Goal: Navigation & Orientation: Find specific page/section

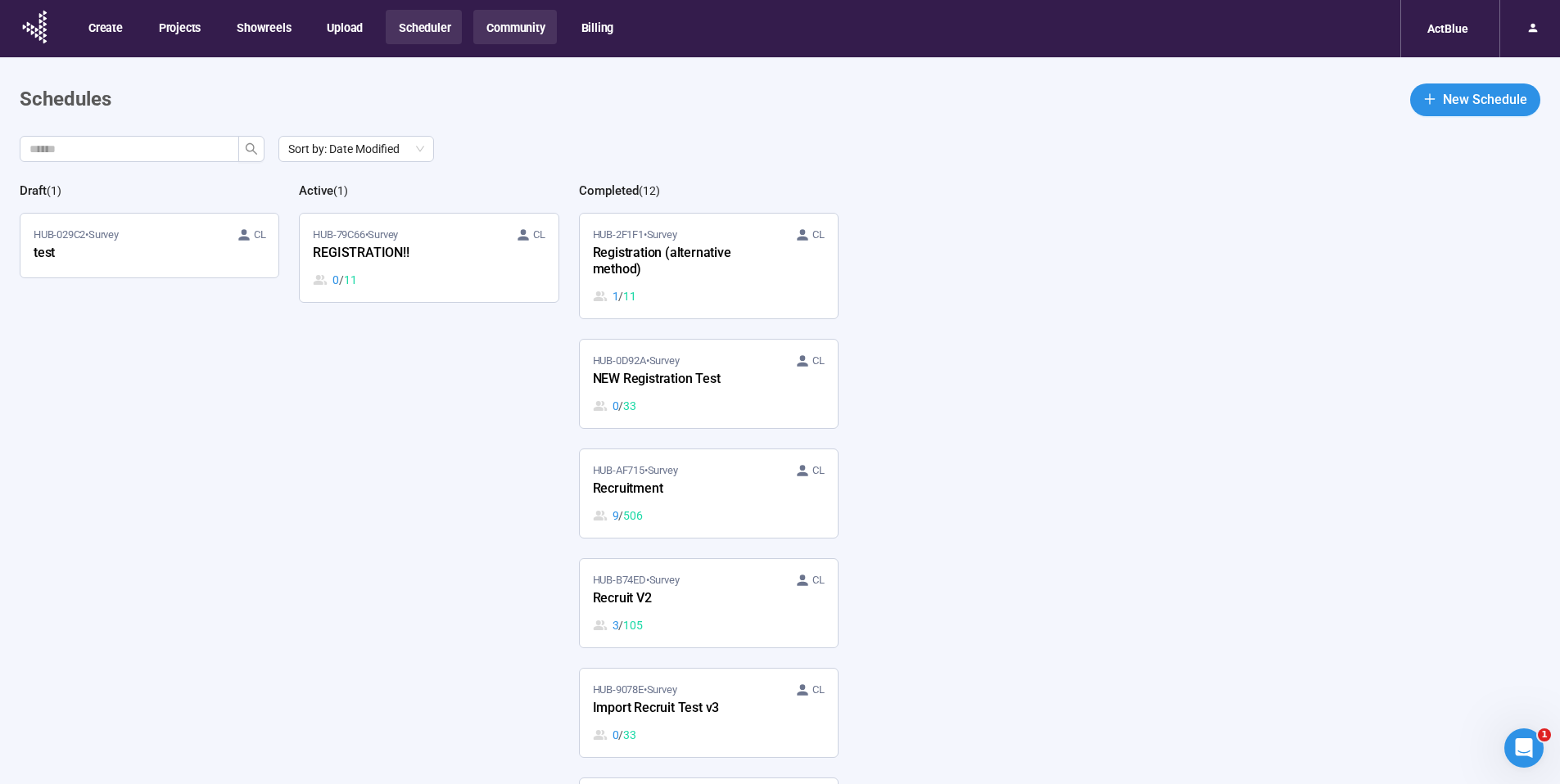
click at [524, 27] on button "Community" at bounding box center [514, 26] width 82 height 34
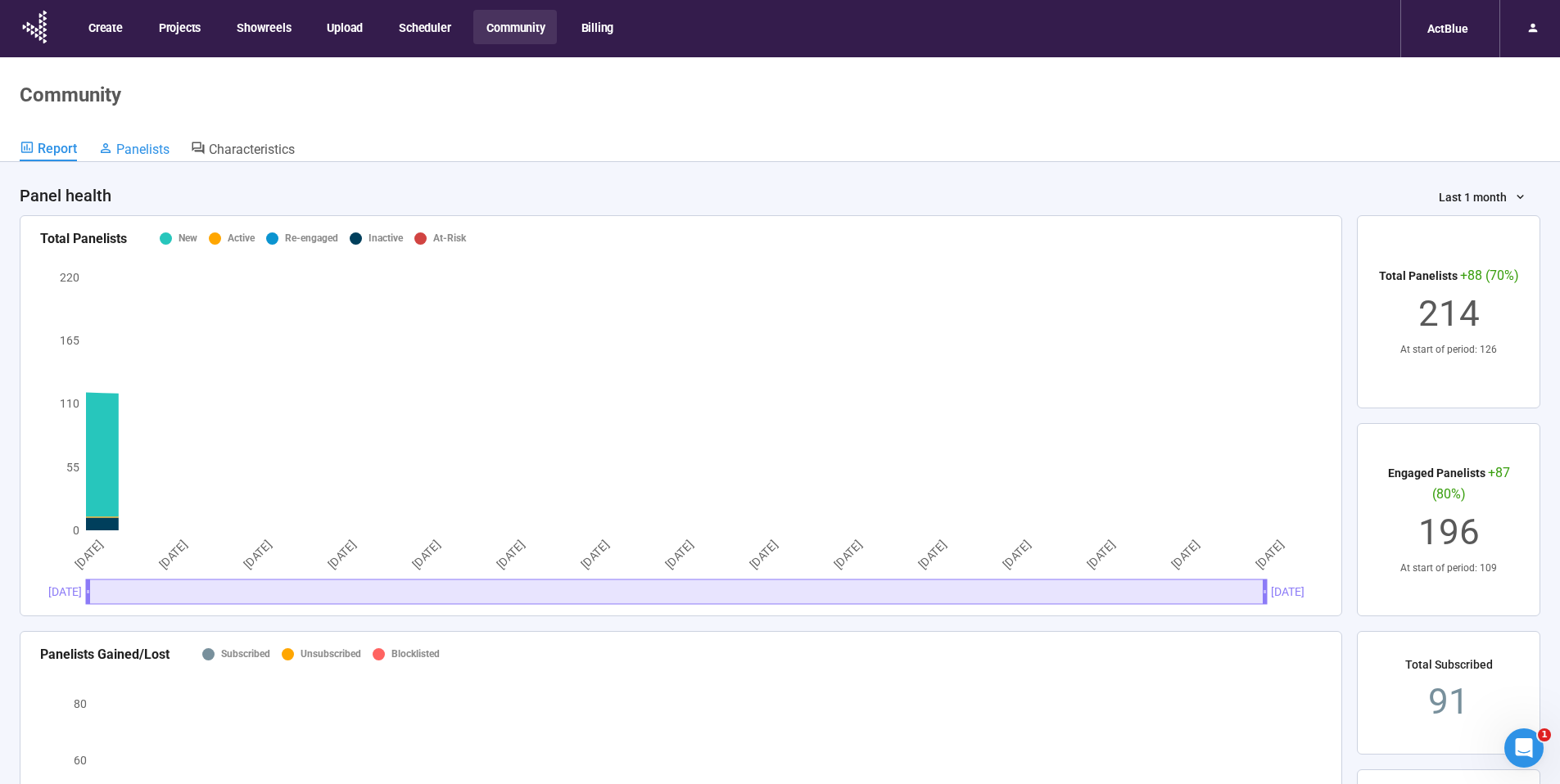
click at [160, 154] on span "Panelists" at bounding box center [142, 149] width 53 height 16
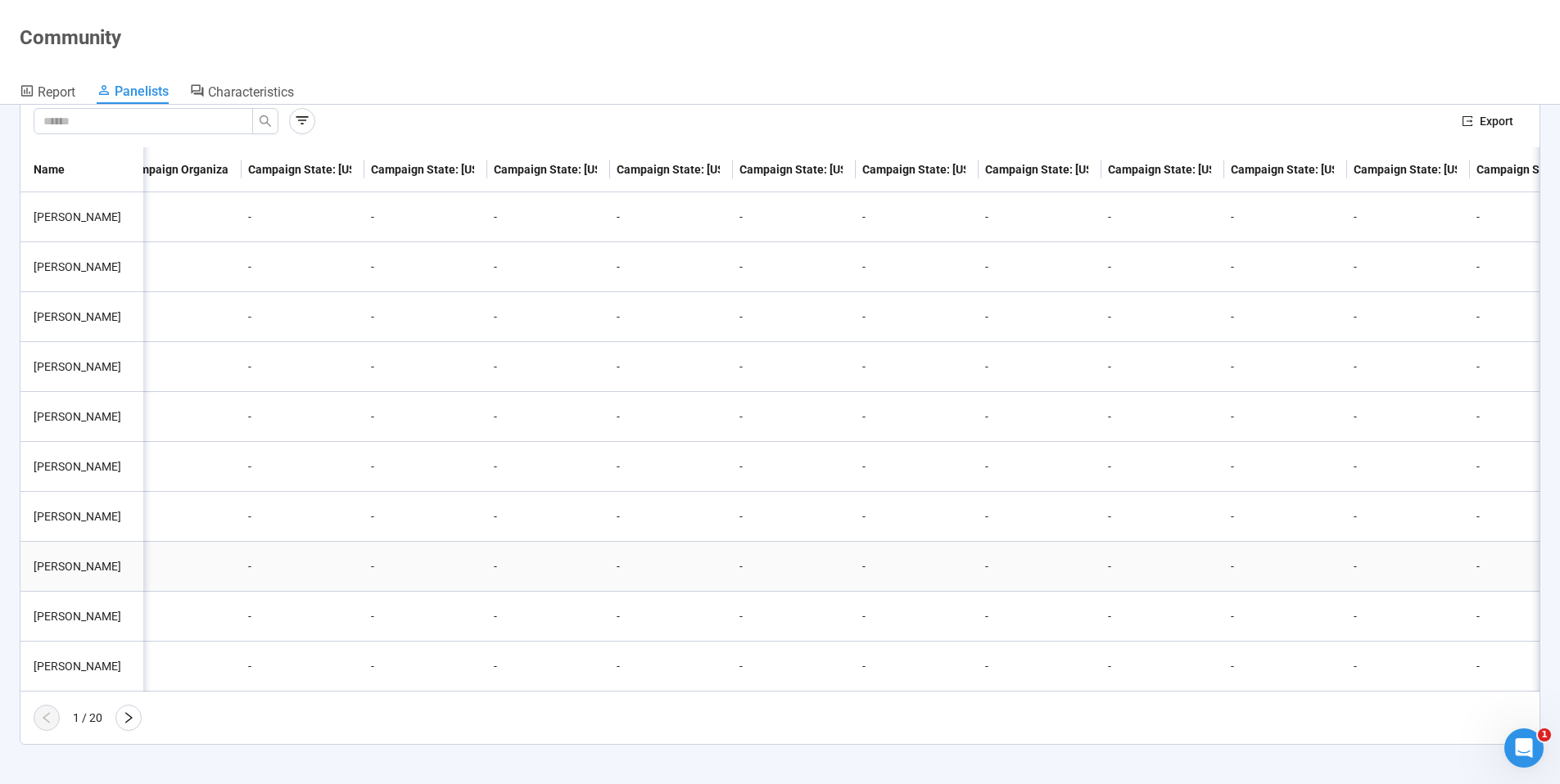
scroll to position [0, 9046]
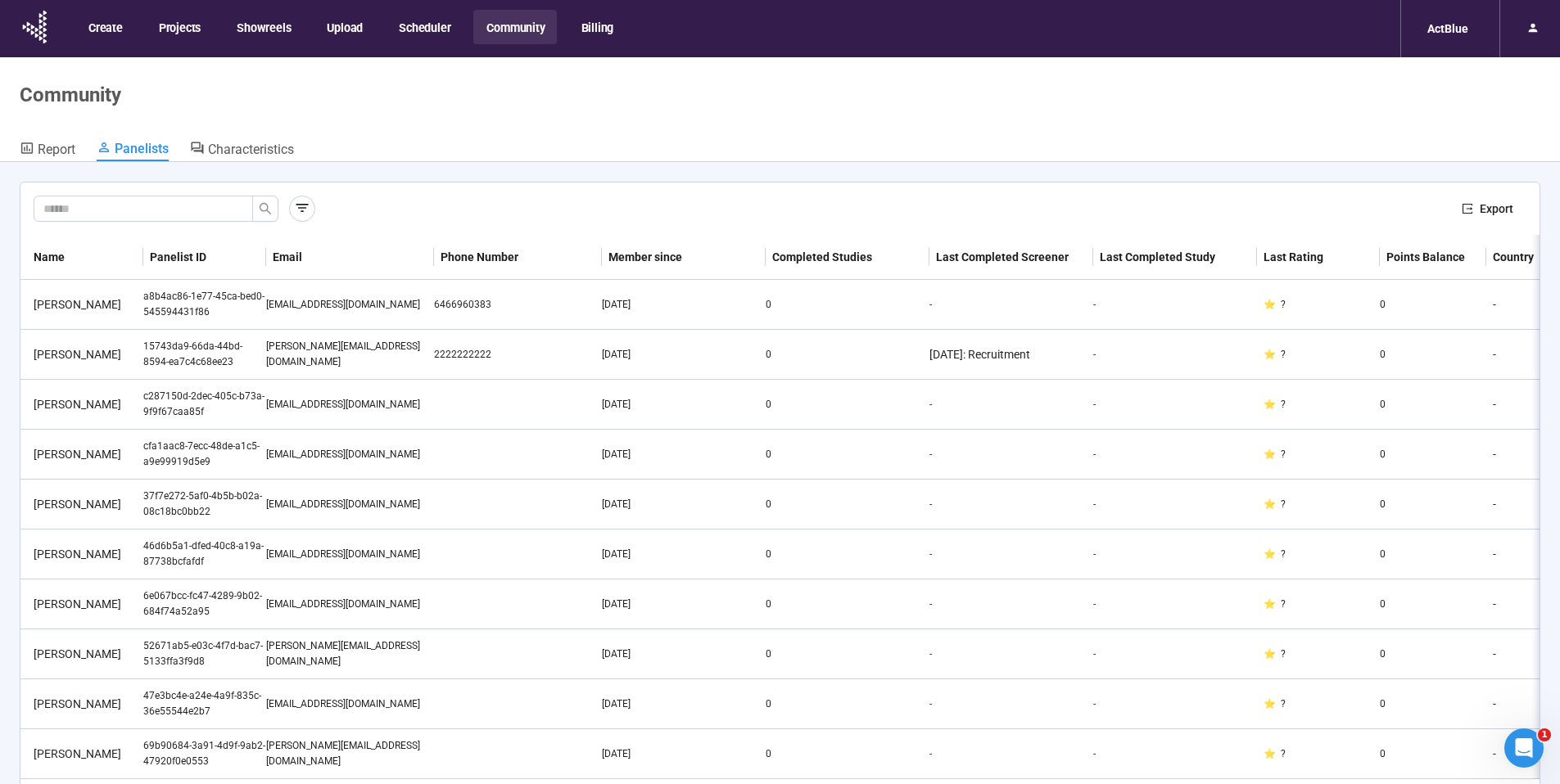
click at [1483, 24] on div "ActBlue" at bounding box center [1449, 28] width 99 height 57
click at [1446, 34] on div "ActBlue" at bounding box center [1448, 28] width 61 height 31
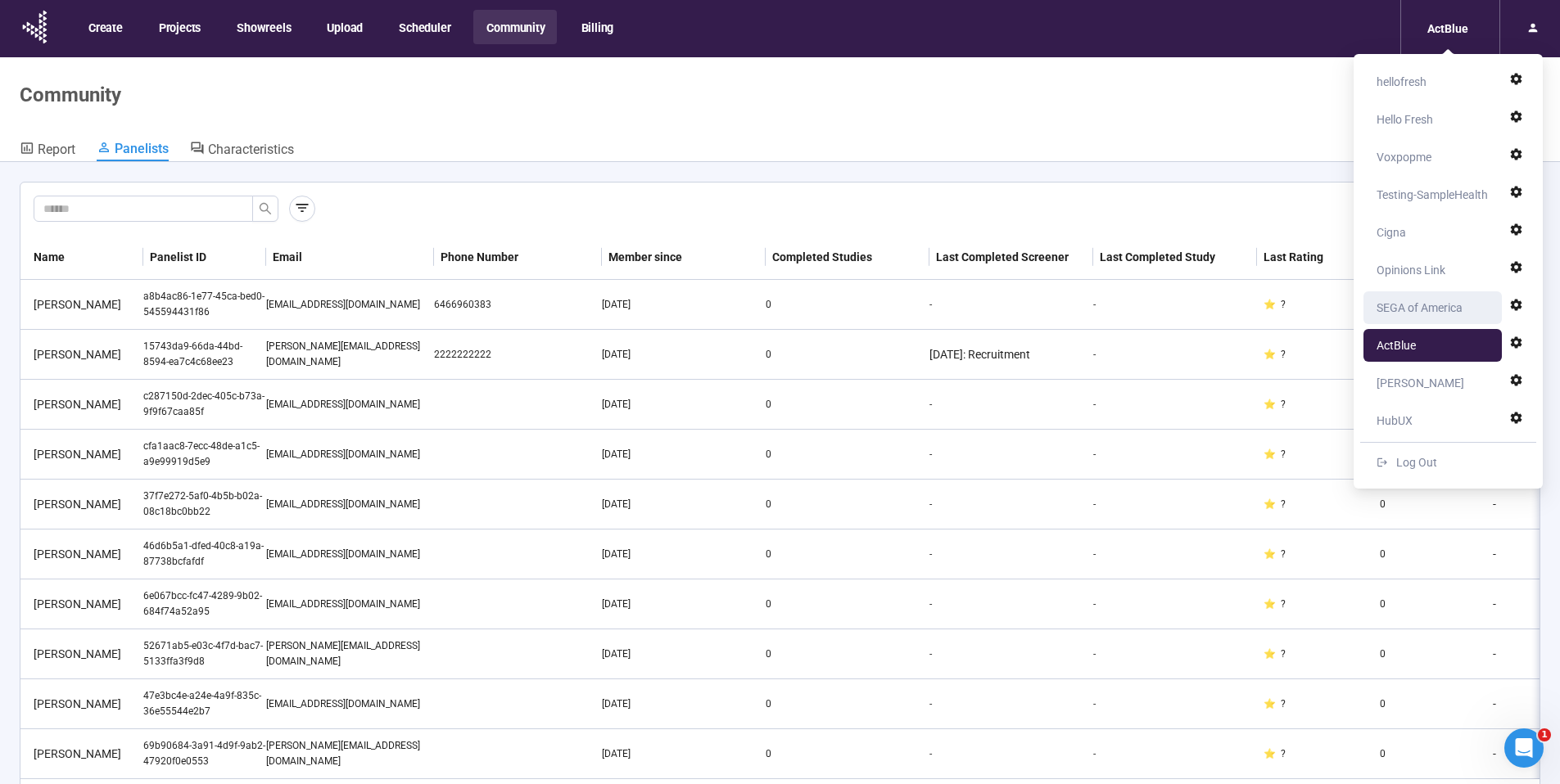
click at [1405, 309] on div "SEGA of America" at bounding box center [1420, 307] width 86 height 32
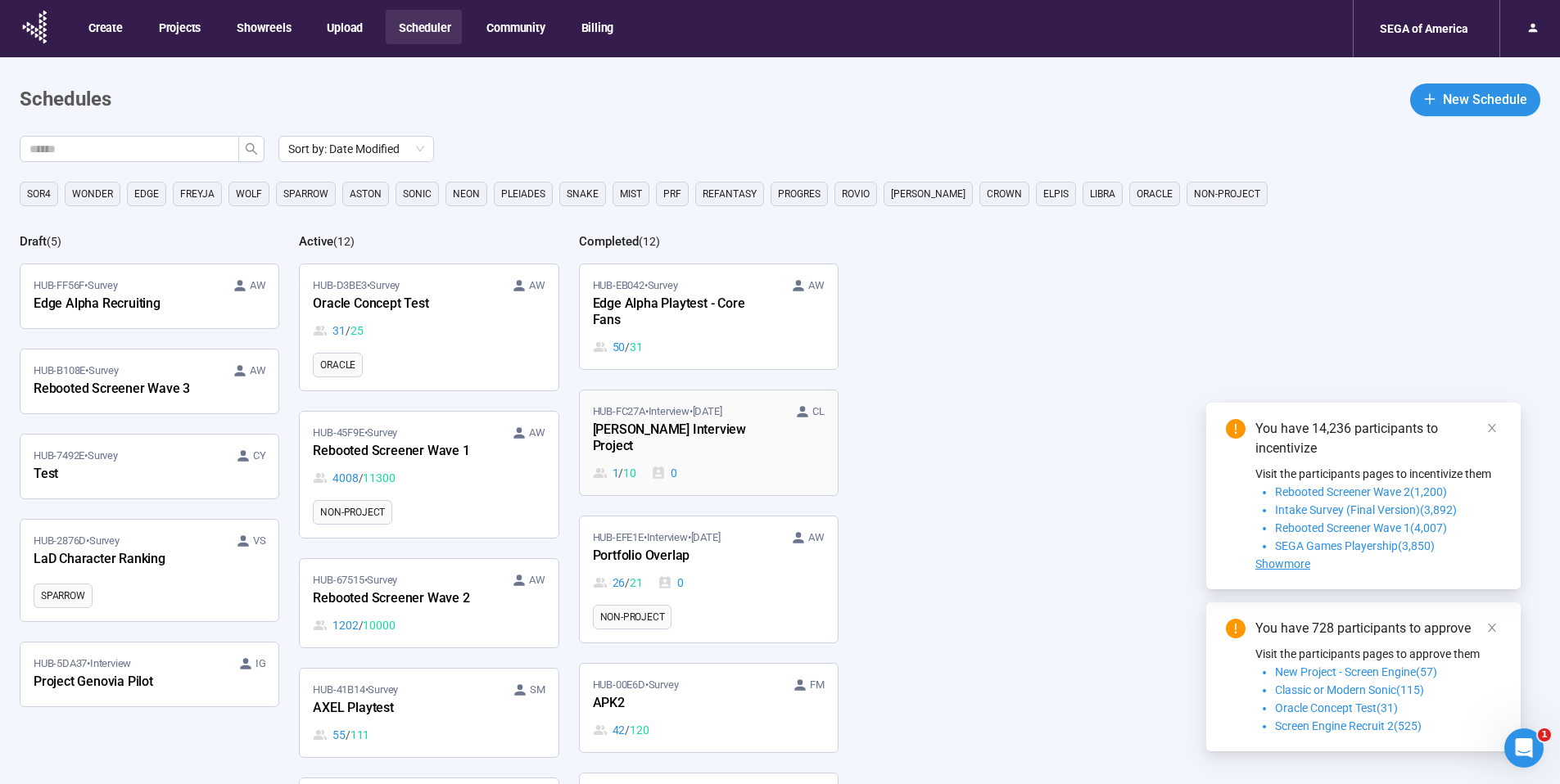
click at [726, 432] on div "[PERSON_NAME] Interview Project" at bounding box center [683, 439] width 181 height 37
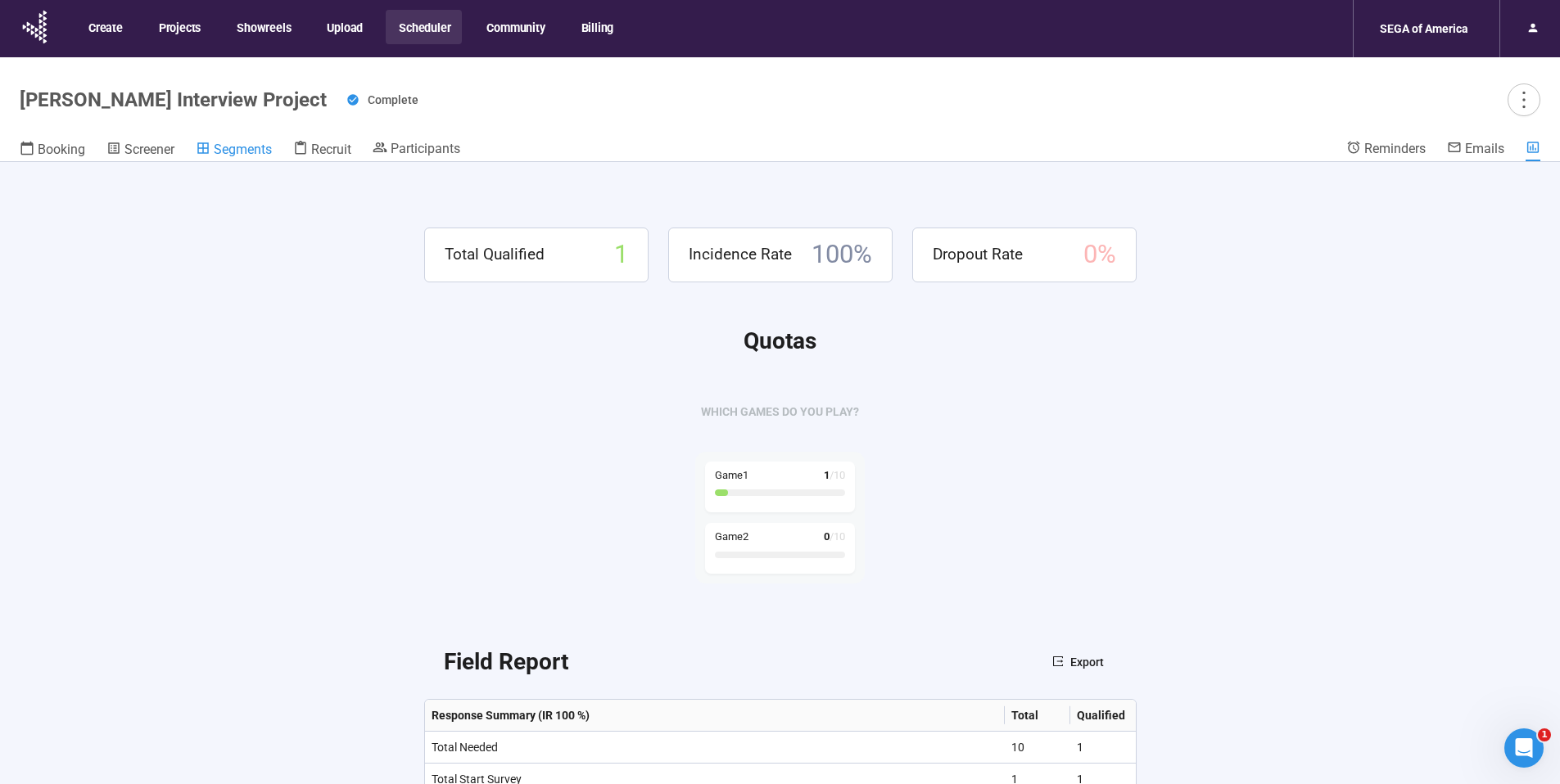
click at [223, 146] on span "Segments" at bounding box center [242, 149] width 58 height 16
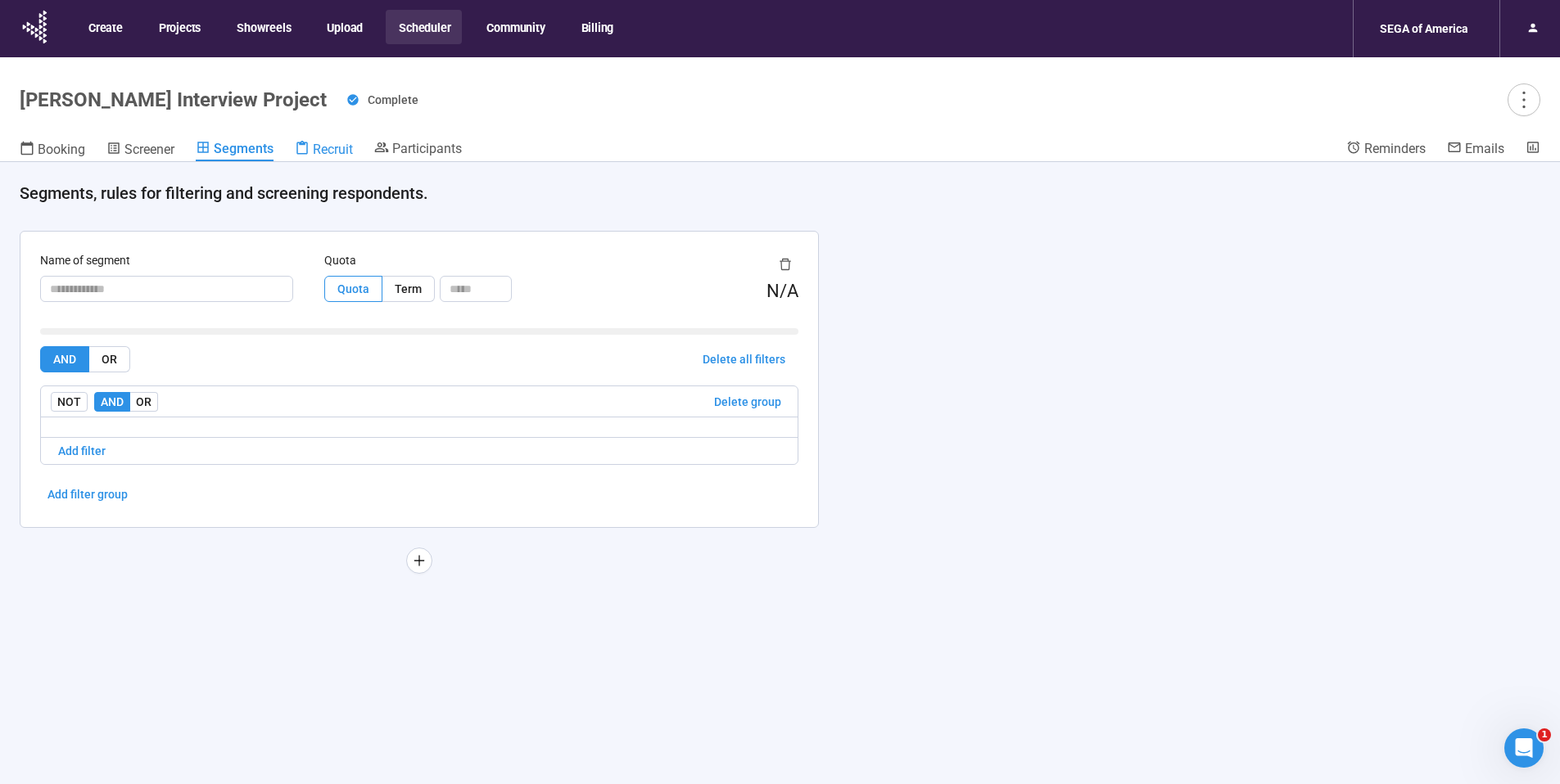
click at [304, 145] on icon at bounding box center [301, 147] width 15 height 15
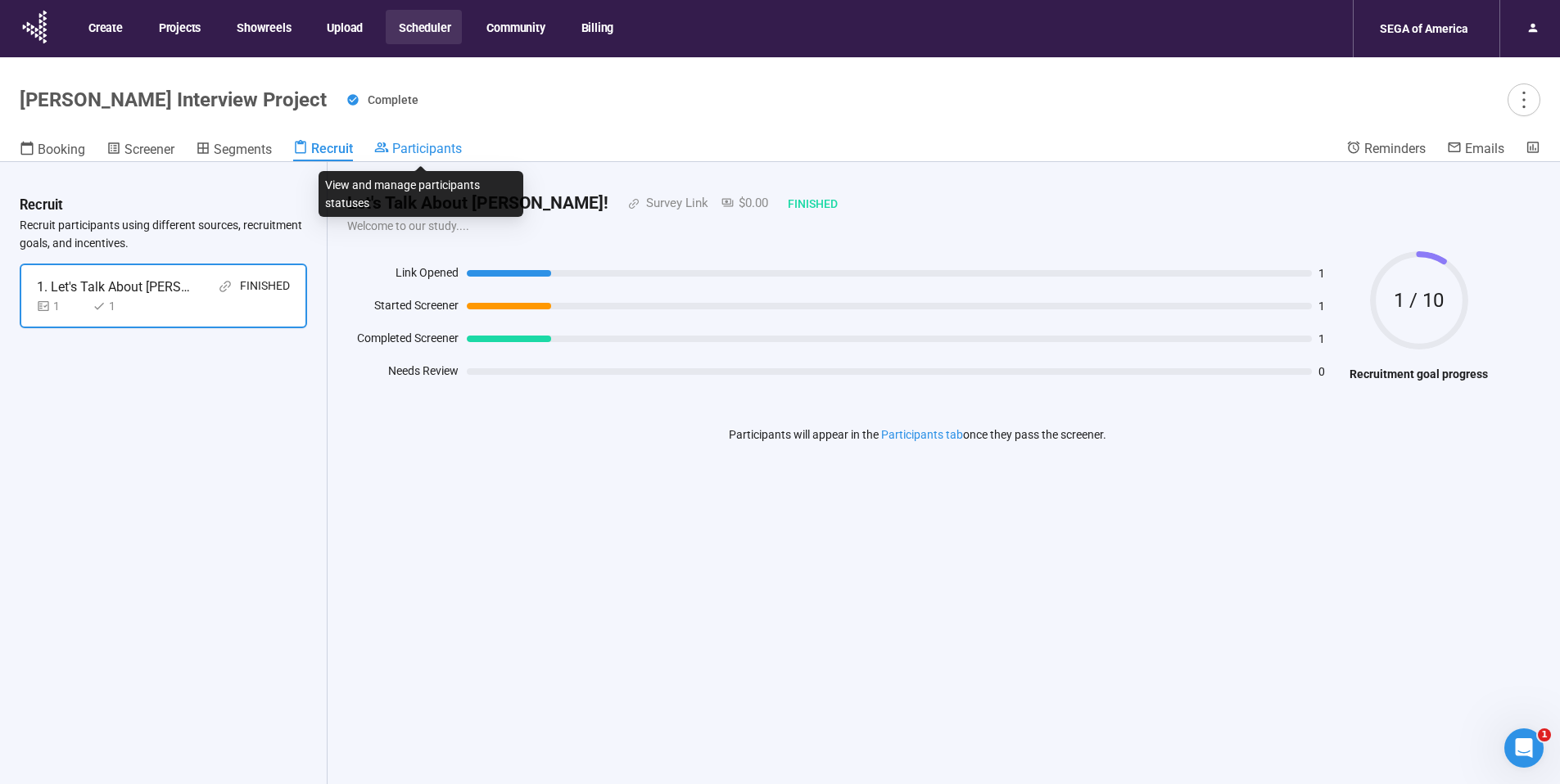
click at [437, 147] on span "Participants" at bounding box center [427, 148] width 70 height 16
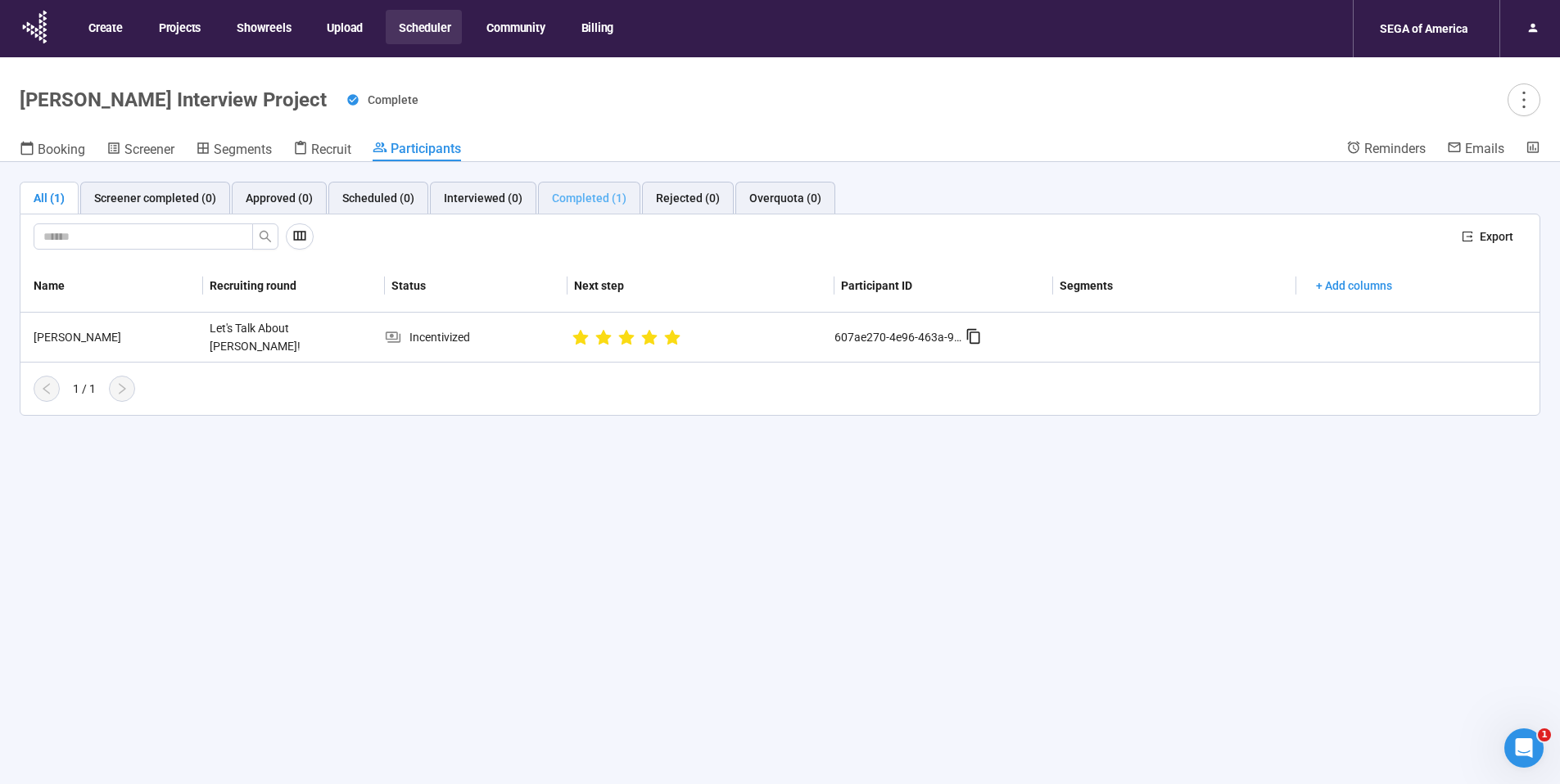
click at [594, 208] on div "Completed (1)" at bounding box center [589, 197] width 102 height 32
click at [412, 25] on button "Scheduler" at bounding box center [424, 26] width 77 height 34
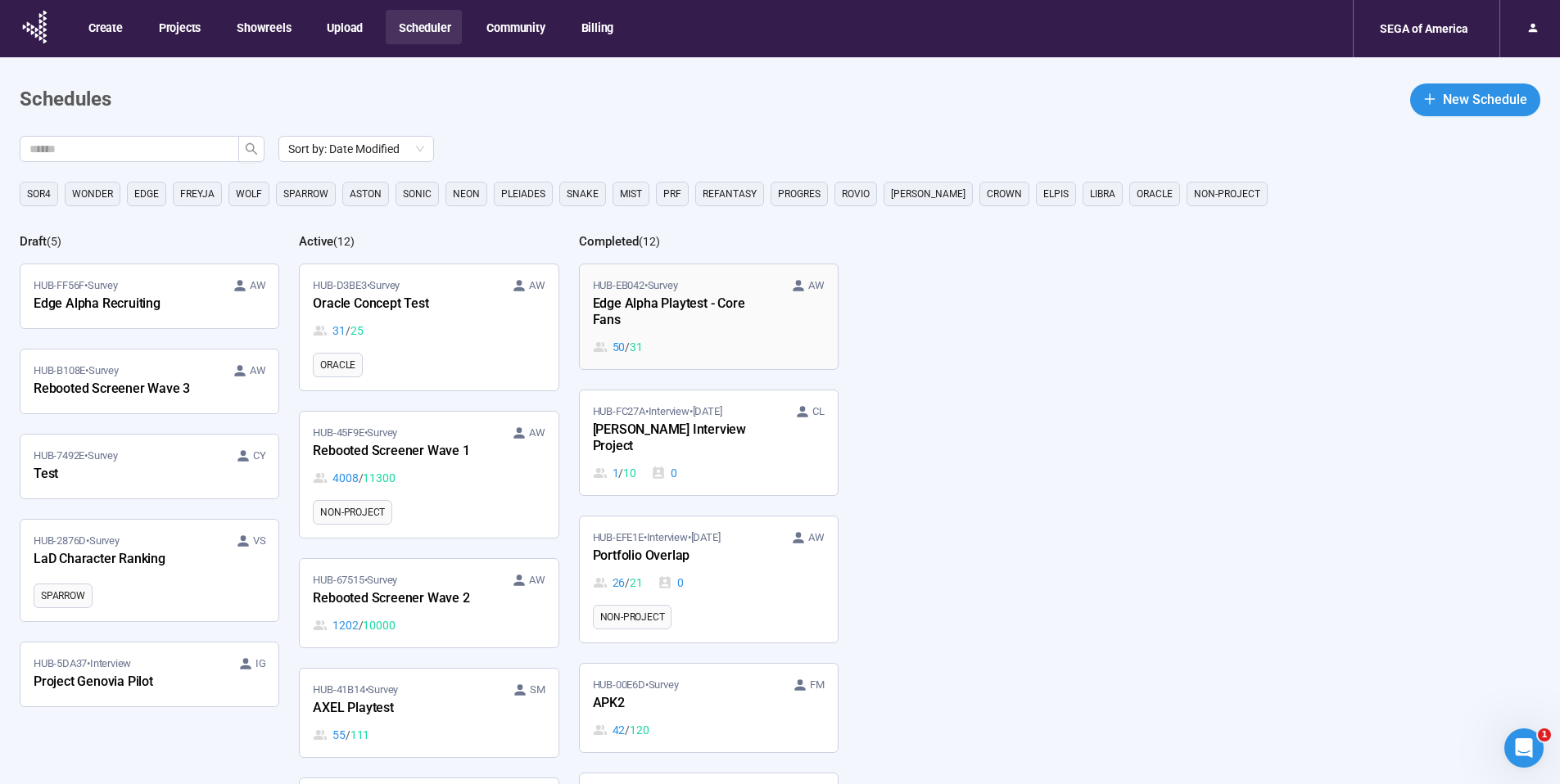
click at [738, 314] on div "Edge Alpha Playtest - Core Fans" at bounding box center [683, 312] width 181 height 37
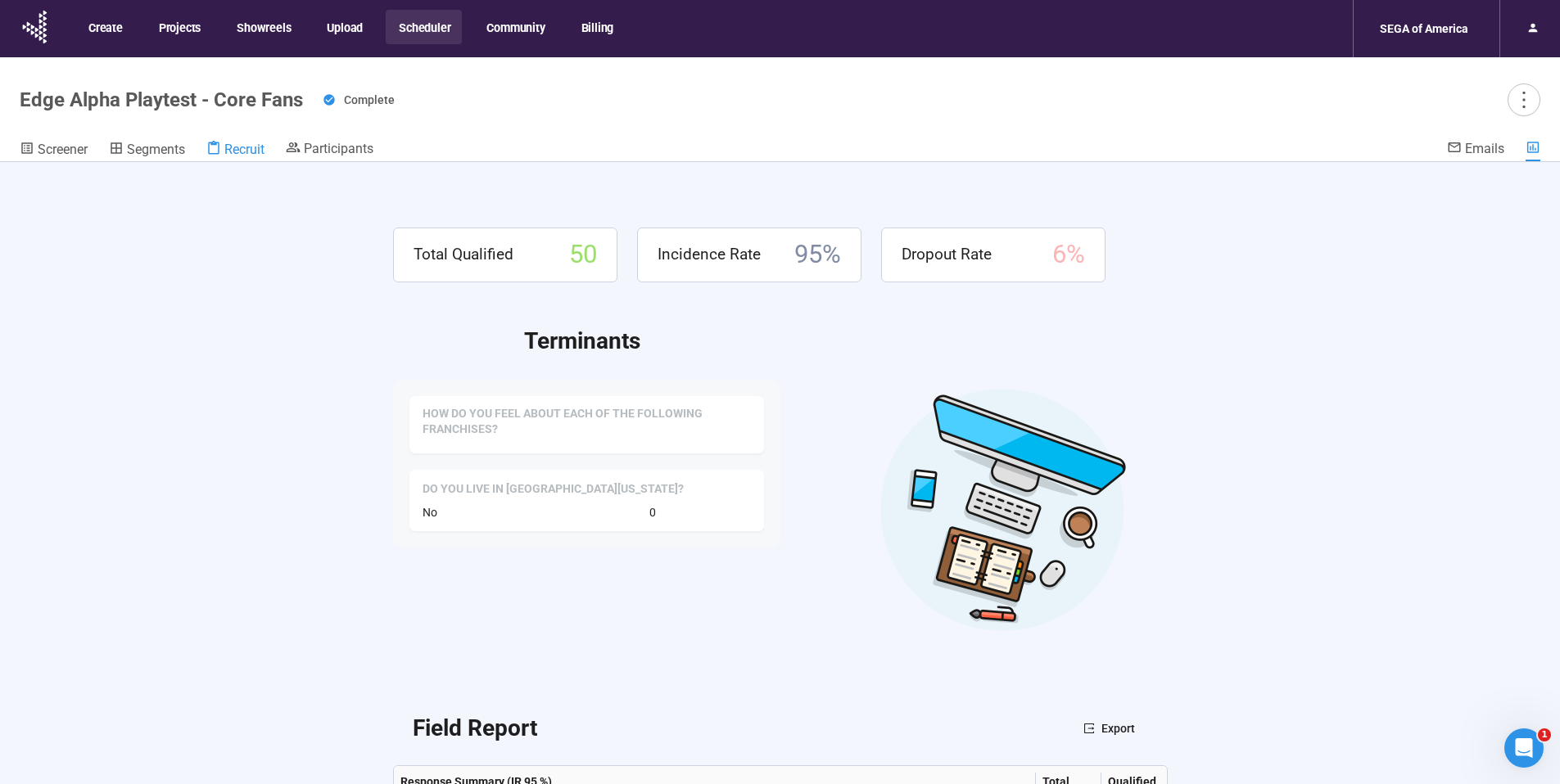
click at [252, 144] on span "Recruit" at bounding box center [244, 149] width 40 height 16
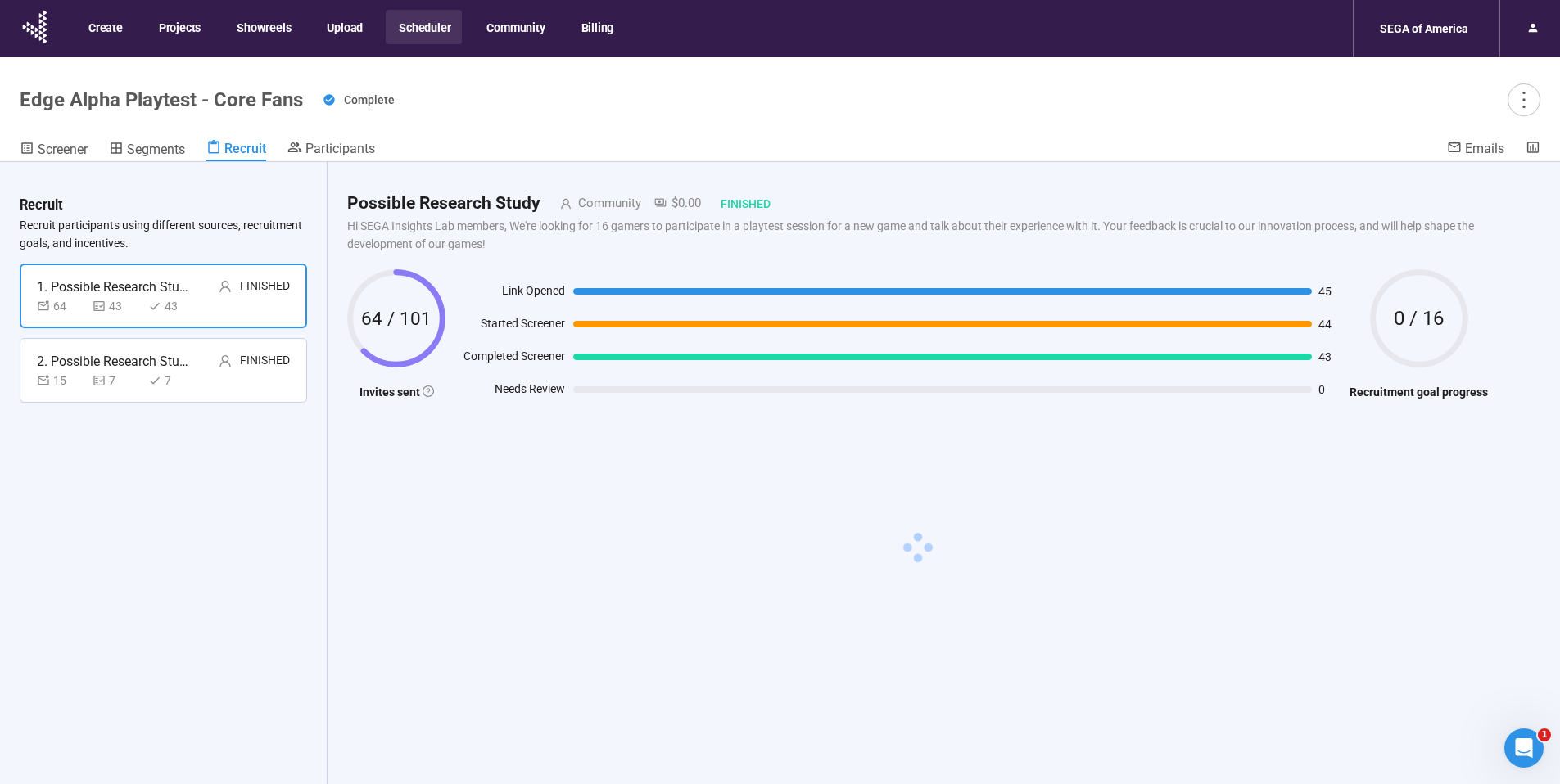
click at [251, 370] on div "Finished" at bounding box center [264, 361] width 50 height 21
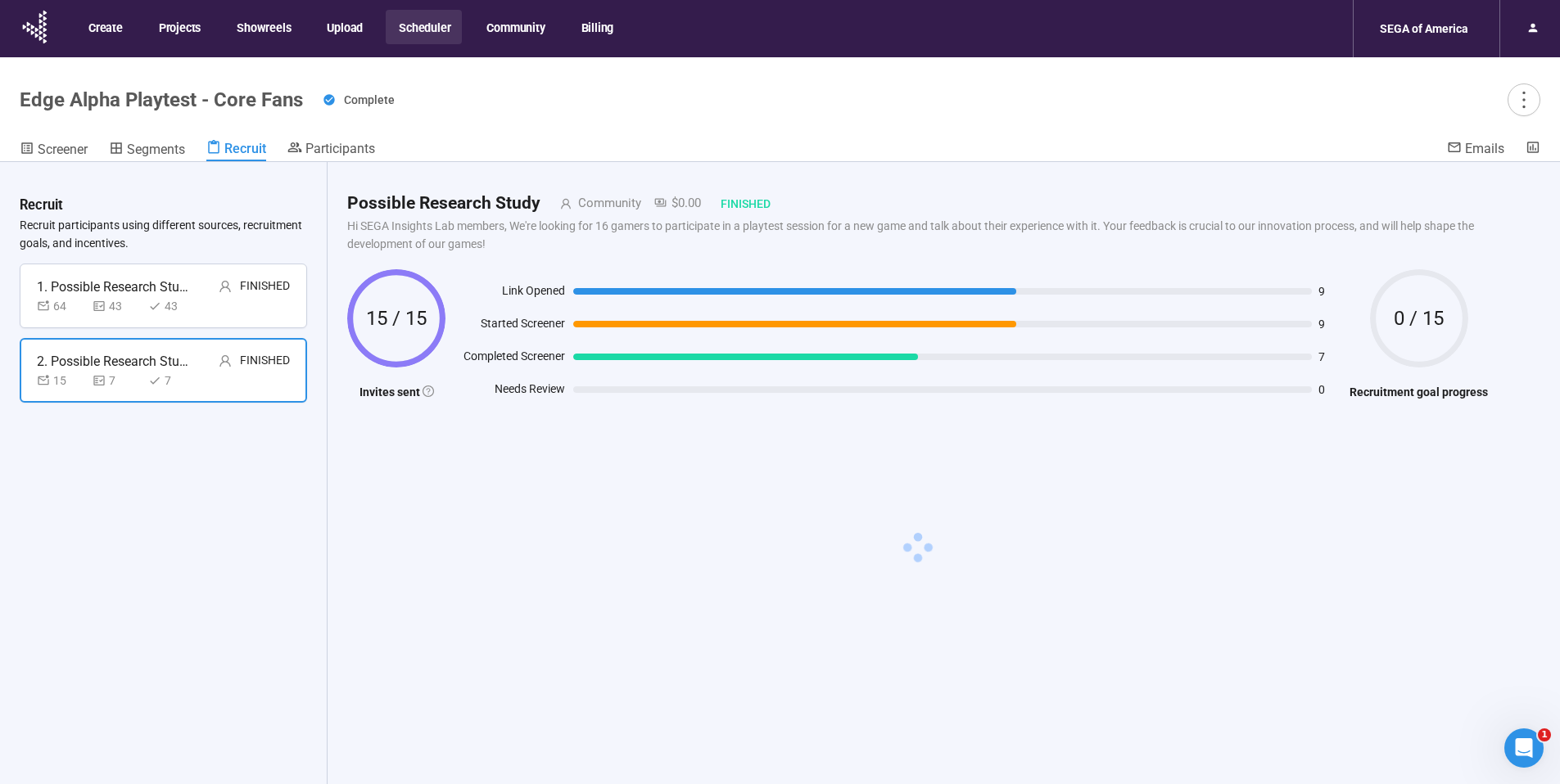
click at [438, 19] on button "Scheduler" at bounding box center [424, 26] width 77 height 34
